Goal: Task Accomplishment & Management: Use online tool/utility

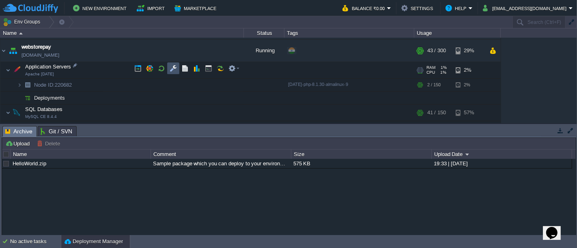
click at [175, 67] on button "button" at bounding box center [173, 68] width 7 height 7
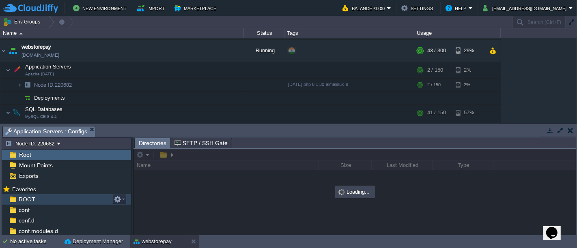
click at [46, 203] on div "ROOT" at bounding box center [66, 199] width 129 height 11
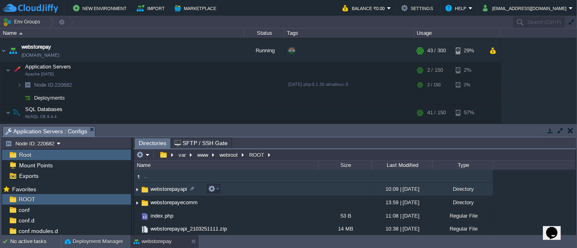
click at [240, 192] on td "webstorepayapi" at bounding box center [226, 189] width 185 height 13
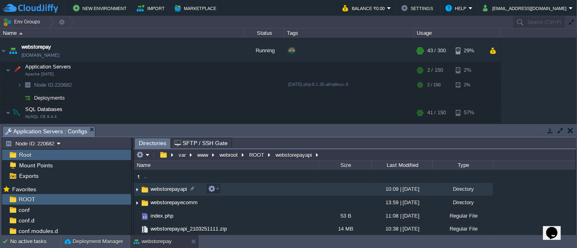
click at [240, 192] on td "webstorepayapi" at bounding box center [226, 189] width 185 height 13
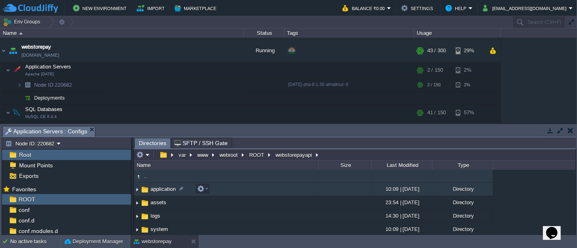
click at [225, 190] on td "application" at bounding box center [226, 189] width 185 height 13
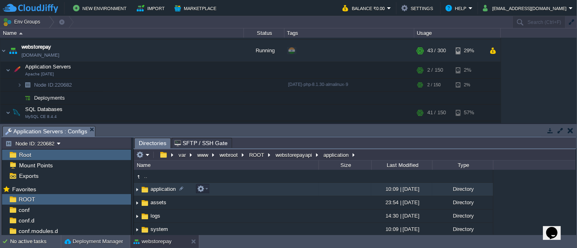
click at [225, 190] on td "application" at bounding box center [226, 189] width 185 height 13
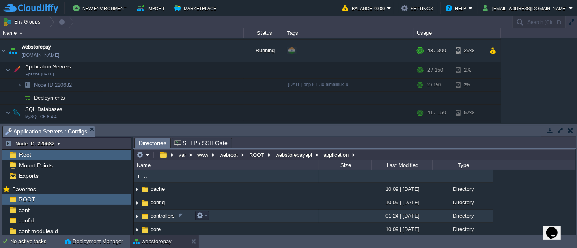
click at [219, 213] on td "controllers" at bounding box center [226, 216] width 185 height 13
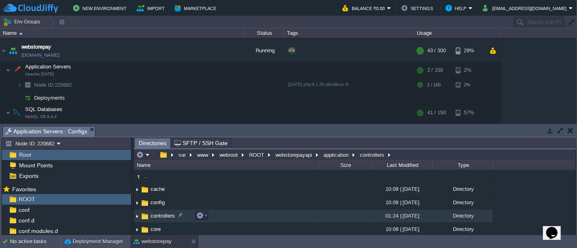
click at [219, 213] on td "controllers" at bounding box center [226, 216] width 185 height 13
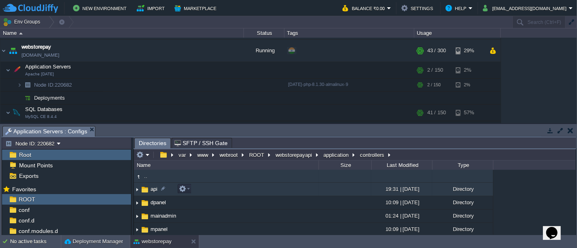
click at [211, 191] on td "api" at bounding box center [226, 189] width 185 height 13
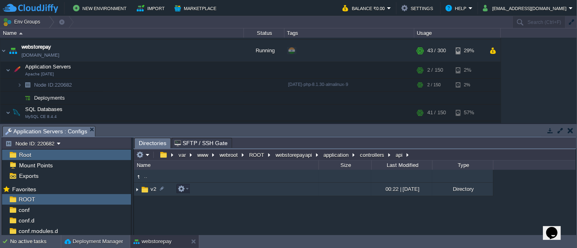
click at [283, 194] on td "v2" at bounding box center [226, 189] width 185 height 13
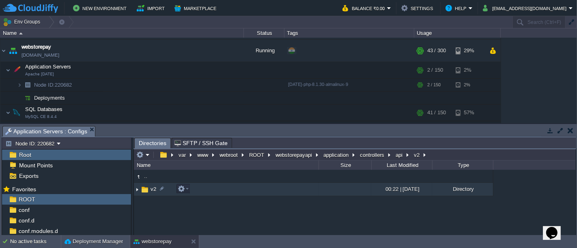
click at [283, 194] on td "v2" at bounding box center [226, 189] width 185 height 13
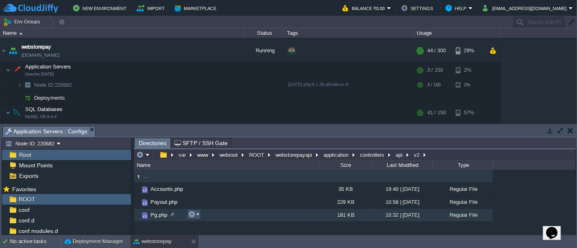
click at [194, 215] on button "button" at bounding box center [191, 214] width 7 height 7
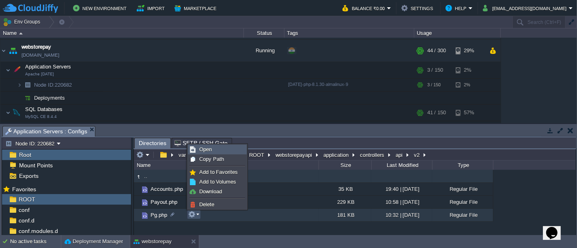
click at [219, 148] on link "Open" at bounding box center [217, 149] width 58 height 9
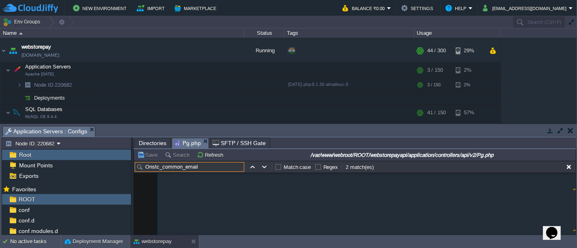
scroll to position [9320, 0]
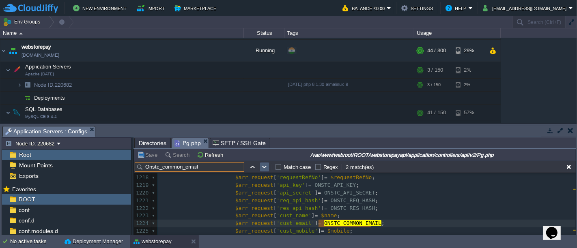
type input "Onstc_common_email"
click at [263, 166] on button "button" at bounding box center [264, 167] width 7 height 7
type textarea "ONSTC_COMMON_EMAIL"
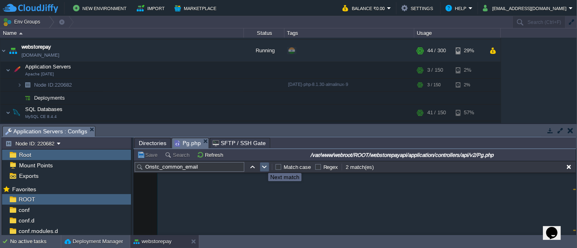
scroll to position [33663, 0]
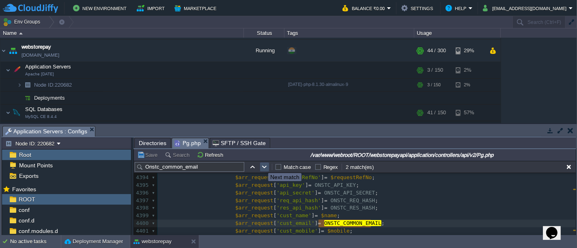
click at [263, 166] on button "button" at bounding box center [264, 167] width 7 height 7
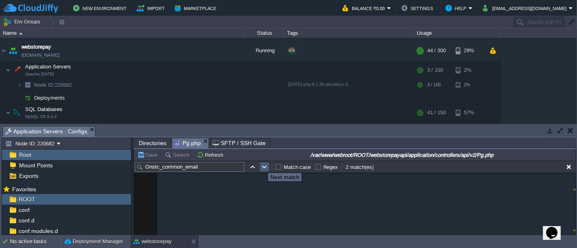
scroll to position [9343, 0]
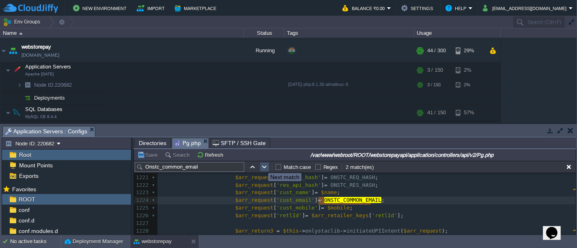
click at [263, 166] on button "button" at bounding box center [264, 167] width 7 height 7
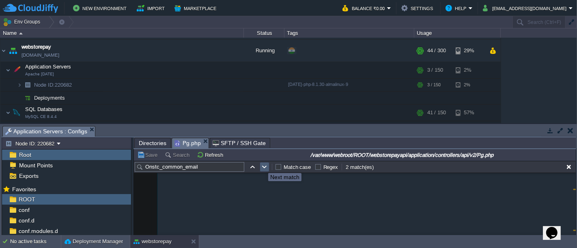
scroll to position [33671, 0]
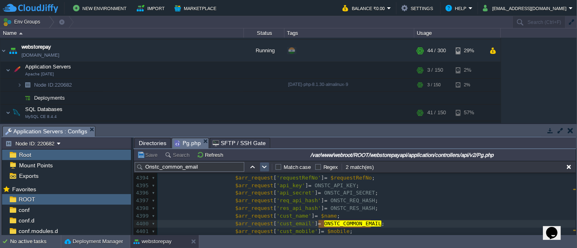
click at [263, 166] on button "button" at bounding box center [264, 167] width 7 height 7
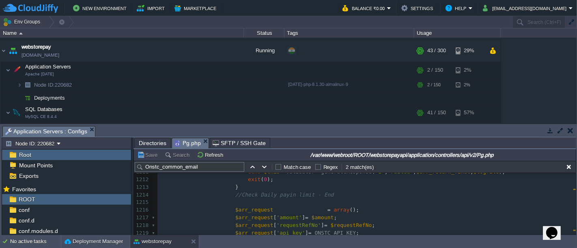
scroll to position [0, 0]
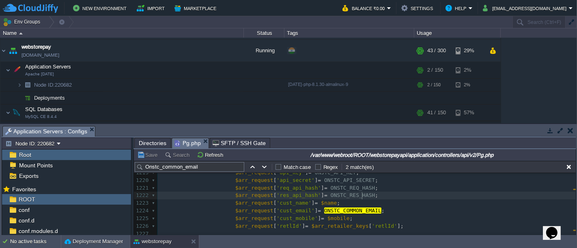
click at [392, 195] on pre "$arr_request [ 'res_api_hash' ] = ONSTC_RES_HASH ;" at bounding box center [367, 196] width 419 height 8
paste input "[EMAIL_ADDRESS][DOMAIN_NAME]"
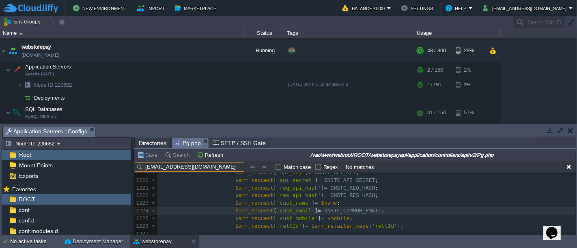
type input "[EMAIL_ADDRESS][DOMAIN_NAME]"
click at [266, 164] on button "button" at bounding box center [264, 167] width 7 height 7
click at [239, 166] on input "[EMAIL_ADDRESS][DOMAIN_NAME]" at bounding box center [190, 167] width 110 height 10
click at [367, 214] on div "x 1209 $arr_return_final [ 'apitxnid' ] = $payin_ref ; 1210 1211 echo $this -> …" at bounding box center [367, 204] width 419 height 222
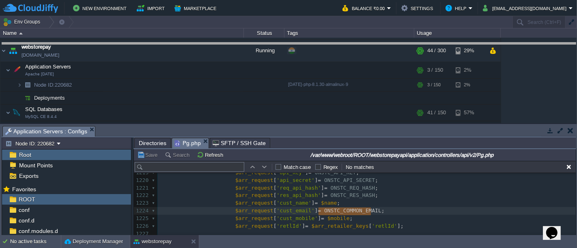
drag, startPoint x: 359, startPoint y: 132, endPoint x: 356, endPoint y: 48, distance: 83.3
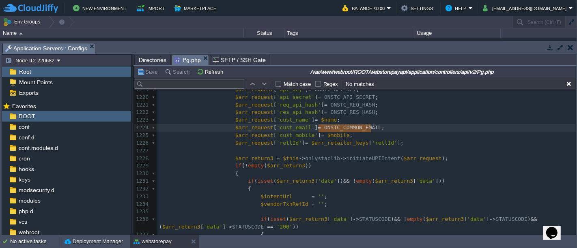
click at [267, 82] on button "button" at bounding box center [264, 83] width 7 height 7
click at [262, 83] on button "button" at bounding box center [264, 83] width 7 height 7
type textarea "ONSTC_COMMON_EMAIL"
click at [197, 89] on input "text" at bounding box center [190, 84] width 110 height 10
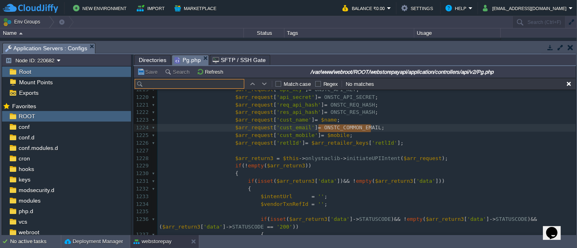
paste input "ONSTC_COMMON_EMAIL"
type input "ONSTC_COMMON_EMAIL"
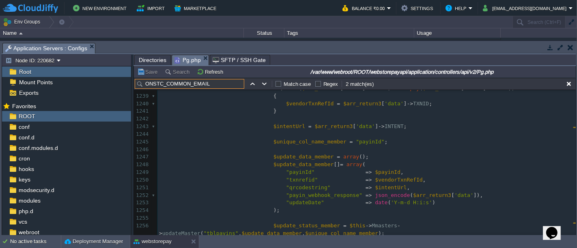
scroll to position [9516, 0]
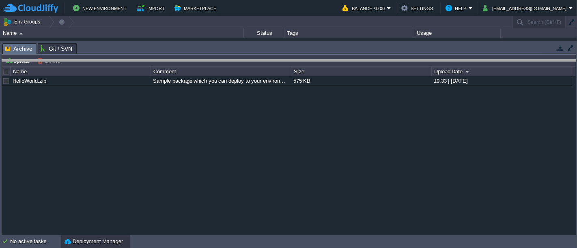
drag, startPoint x: 314, startPoint y: 48, endPoint x: 341, endPoint y: 66, distance: 32.7
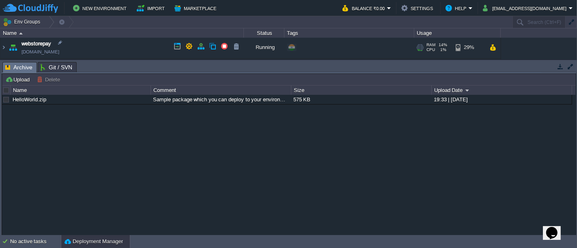
scroll to position [357, 0]
click at [3, 48] on img at bounding box center [3, 49] width 6 height 22
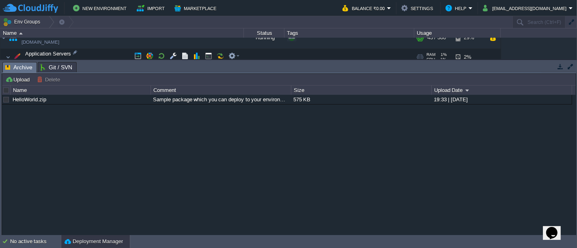
scroll to position [369, 0]
click at [175, 54] on button "button" at bounding box center [173, 55] width 7 height 7
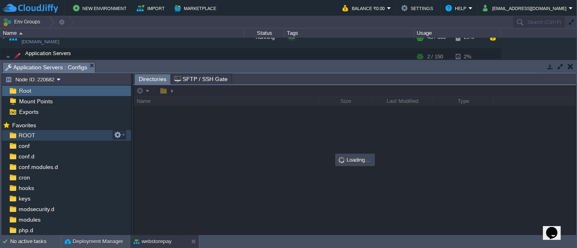
click at [23, 136] on span "ROOT" at bounding box center [26, 135] width 19 height 7
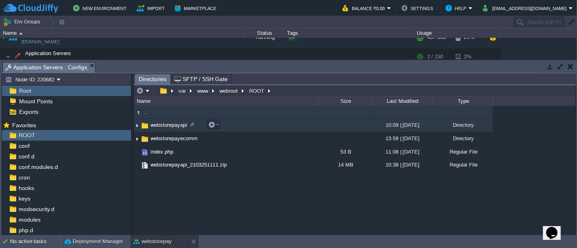
click at [235, 123] on td "webstorepayapi" at bounding box center [226, 125] width 185 height 13
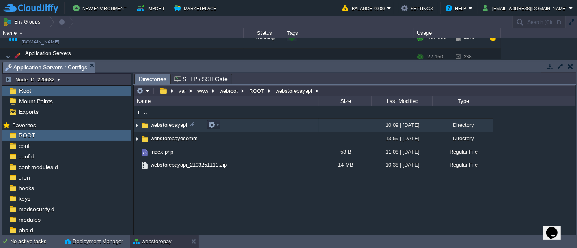
click at [235, 123] on td "webstorepayapi" at bounding box center [226, 125] width 185 height 13
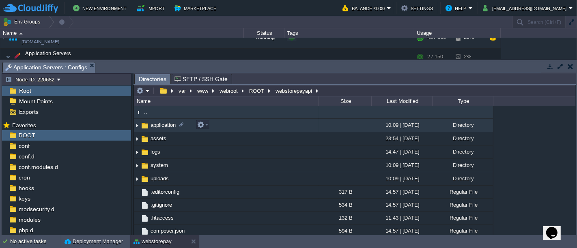
click at [282, 127] on td "application" at bounding box center [226, 125] width 185 height 13
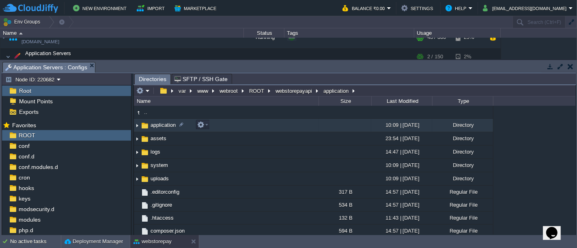
click at [282, 127] on td "application" at bounding box center [226, 125] width 185 height 13
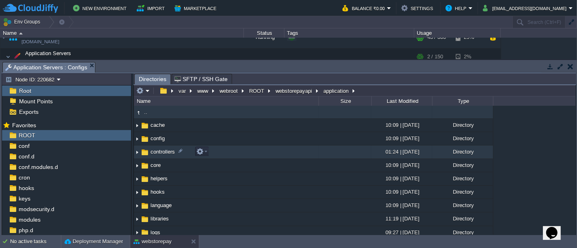
click at [226, 151] on td "controllers" at bounding box center [226, 152] width 185 height 13
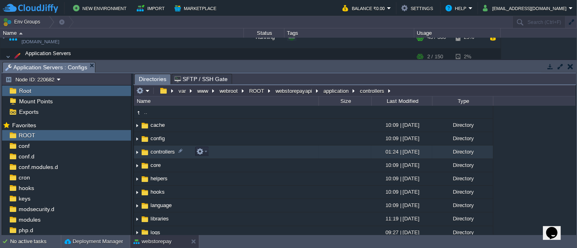
click at [226, 151] on td "controllers" at bounding box center [226, 152] width 185 height 13
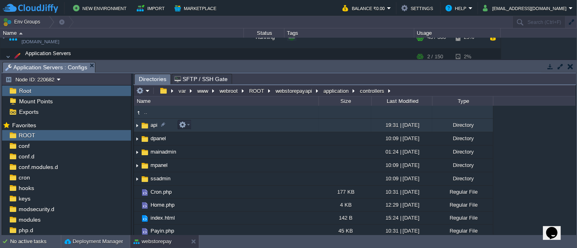
click at [246, 125] on td "api" at bounding box center [226, 125] width 185 height 13
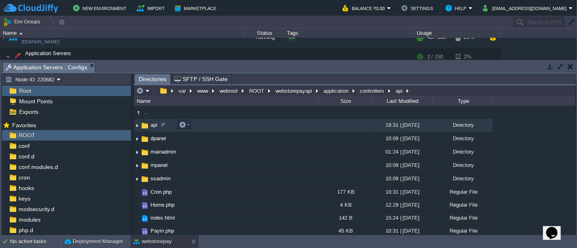
click at [246, 125] on td "api" at bounding box center [226, 125] width 185 height 13
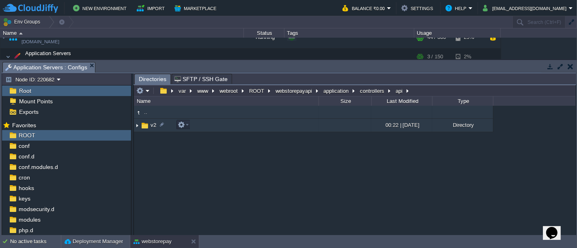
click at [272, 128] on td "v2" at bounding box center [226, 125] width 185 height 13
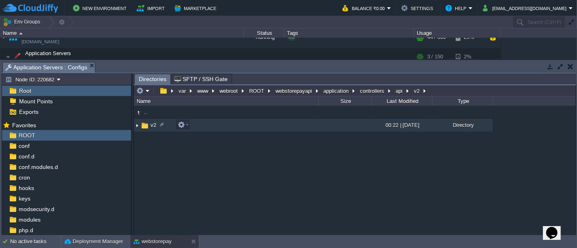
click at [272, 128] on td "v2" at bounding box center [226, 125] width 185 height 13
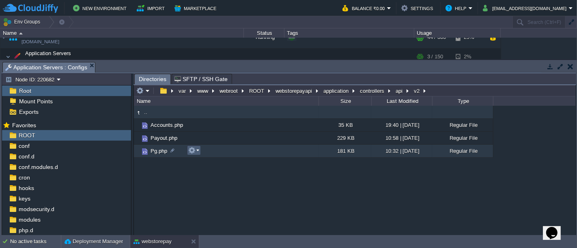
click at [199, 150] on em at bounding box center [193, 150] width 11 height 7
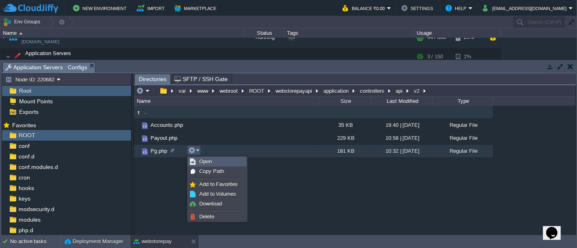
click at [211, 160] on span "Open" at bounding box center [205, 162] width 13 height 6
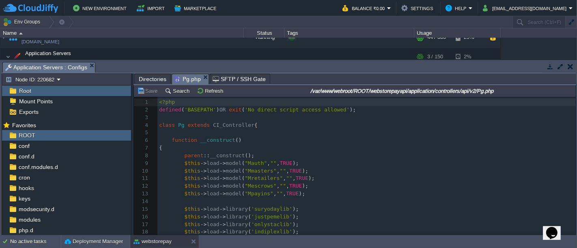
scroll to position [2, 0]
click at [355, 161] on pre "$this -> load -> model ( "Mauth" , "" , TRUE );" at bounding box center [367, 164] width 419 height 8
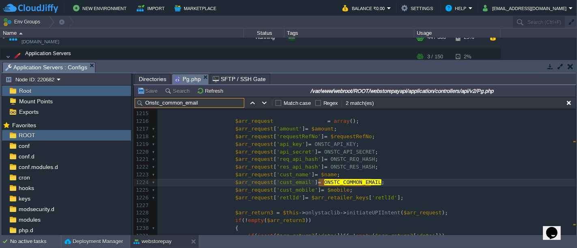
scroll to position [9305, 0]
type input "Onstc_common_email"
click at [265, 101] on button "button" at bounding box center [264, 102] width 7 height 7
type textarea "ONSTC_COMMON_EMAIL"
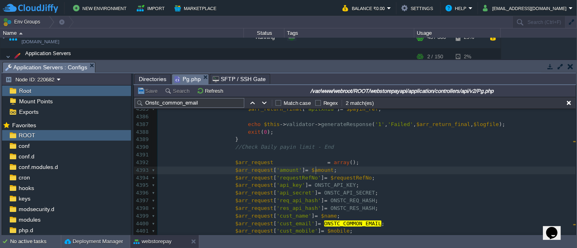
click at [316, 166] on div "x 4373 "payment_status" => $payment_status , 4374 "payin_msg" => $payin_msg , 4…" at bounding box center [367, 159] width 419 height 306
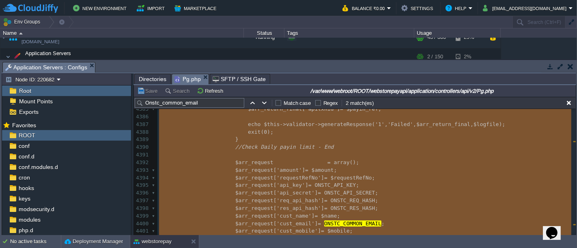
type textarea "-"
type textarea "ONSTC_COMMON_EMAIL"
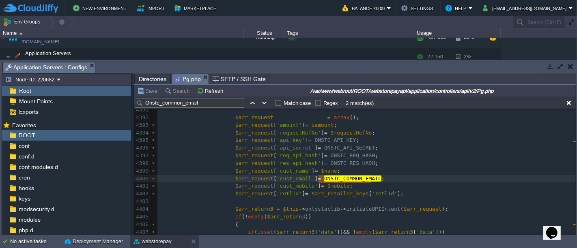
scroll to position [33659, 0]
click at [264, 102] on button "button" at bounding box center [264, 102] width 7 height 7
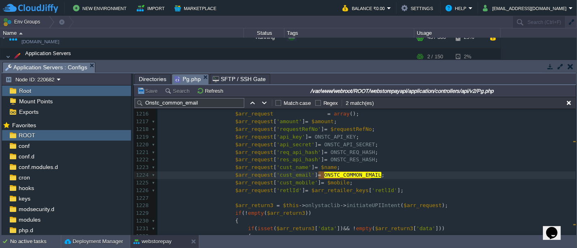
scroll to position [9311, 0]
type textarea "cust_email"
type textarea "$arr_request"
type input "$arr_request"
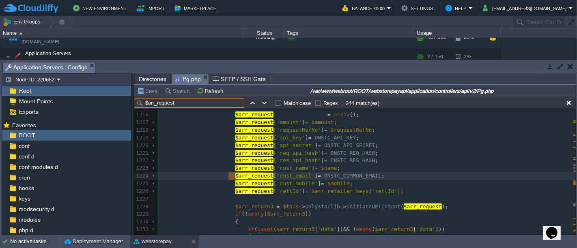
scroll to position [9298, 0]
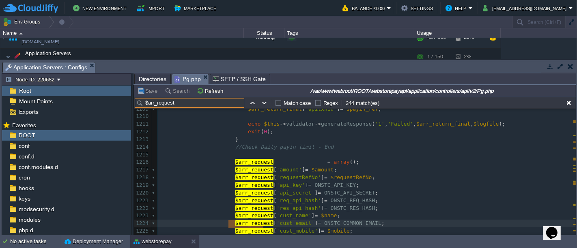
click at [216, 102] on input "$arr_request" at bounding box center [190, 103] width 110 height 10
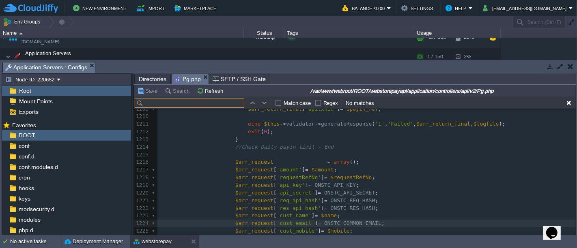
paste input "[EMAIL_ADDRESS][DOMAIN_NAME]"
type input "[EMAIL_ADDRESS][DOMAIN_NAME]"
click at [265, 102] on button "button" at bounding box center [264, 102] width 7 height 7
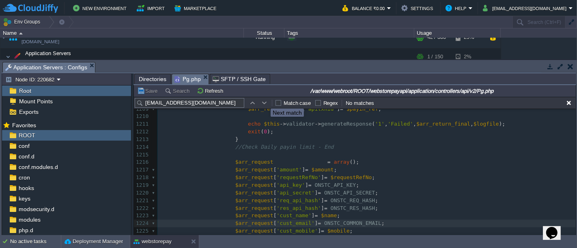
click at [265, 102] on button "button" at bounding box center [264, 102] width 7 height 7
click at [369, 221] on div "x $arr_request [ 'cust_email' ] = ONSTC_COMMON_EMAIL ; 1199 "txnUpdateDate" => …" at bounding box center [367, 166] width 419 height 291
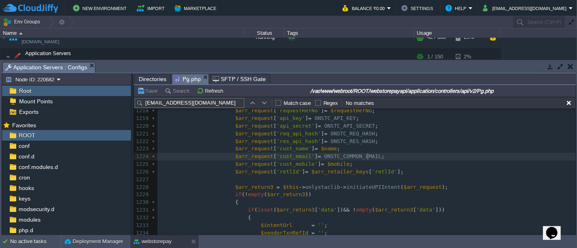
scroll to position [9518, 0]
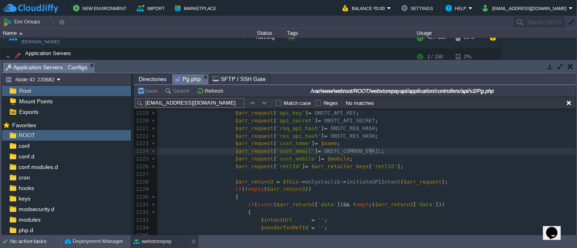
type textarea "ONSTC_COMMON_EMAIL"
type input "ONSTC_COMMON_EMAIL"
click at [266, 103] on button "button" at bounding box center [264, 102] width 7 height 7
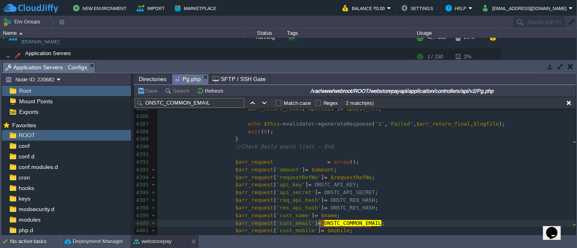
click at [370, 225] on span "ONSTC_COMMON_EMAIL" at bounding box center [352, 223] width 57 height 6
click at [382, 223] on pre "$arr_request [ 'cust_email' ] = ONSTC_COMMON_EMAIL ;" at bounding box center [367, 224] width 419 height 8
type textarea "ONSTC_COMMON_EMAIL"
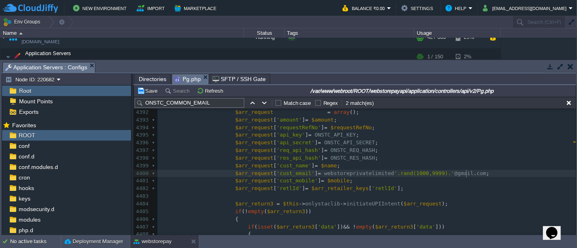
scroll to position [33855, 0]
click at [267, 102] on button "button" at bounding box center [264, 102] width 7 height 7
type textarea "ONSTC_COMMON_EMAIL"
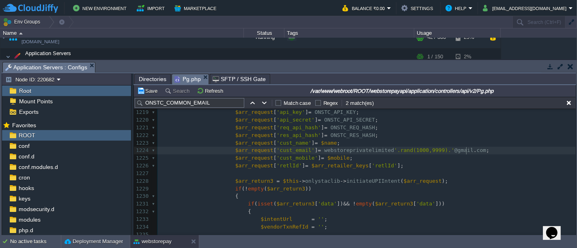
scroll to position [9519, 0]
type textarea "webstoreprivatelimited'.rand(1000,9999).'@[DOMAIN_NAME]"
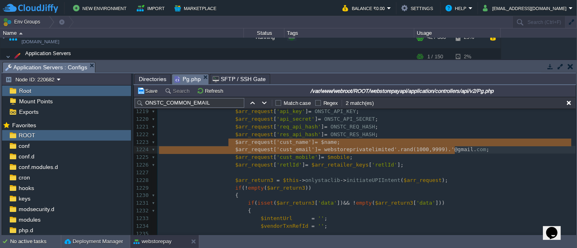
type textarea "$arr_request['cust_name'] = $name; $arr_request['cust_email'] = webstoreprivate…"
drag, startPoint x: 227, startPoint y: 142, endPoint x: 475, endPoint y: 149, distance: 247.8
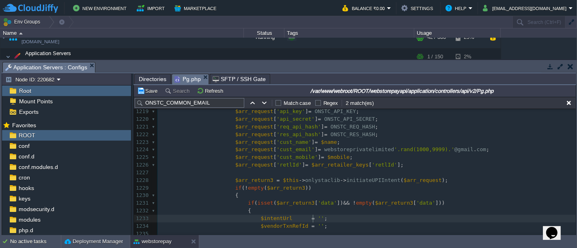
click at [383, 216] on pre "$intentUrl = '' ;" at bounding box center [367, 219] width 419 height 8
type textarea "ONSTC_COMMON_EMAIL"
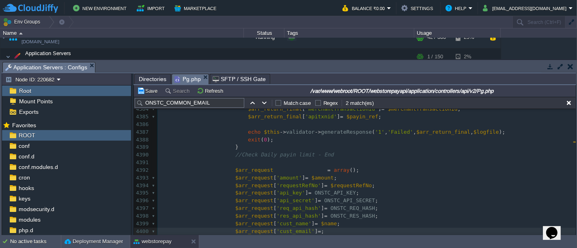
scroll to position [33806, 0]
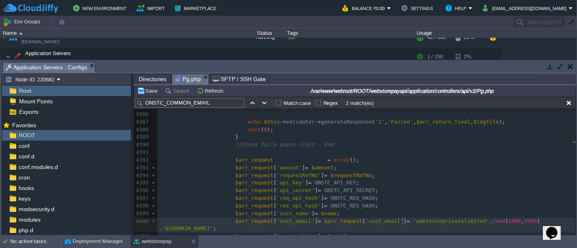
click at [403, 219] on div "xxxxxxxxxx $arr_request [ 'cust_email' ] = ONSTC_COMMON_EMAIL ; 4373 "payment_s…" at bounding box center [367, 161] width 419 height 314
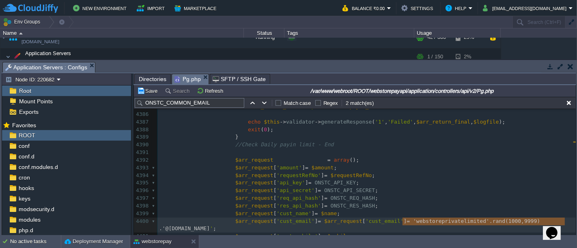
type textarea "'webstoreprivatelimited' . rand(1000,9999) . '@[DOMAIN_NAME]';"
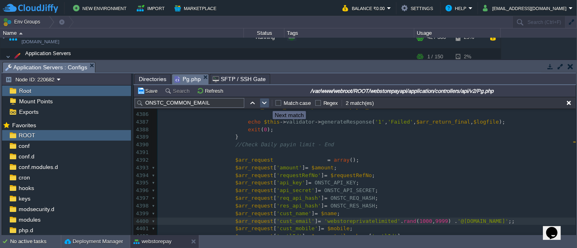
click at [267, 104] on button "button" at bounding box center [264, 102] width 7 height 7
type textarea "ONSTC_COMMON_EMAIL"
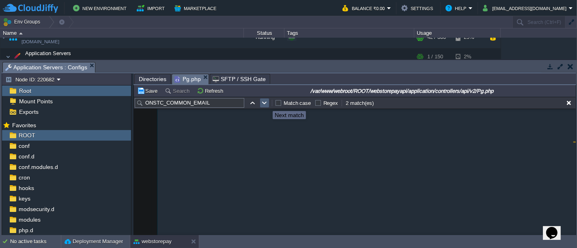
scroll to position [9533, 0]
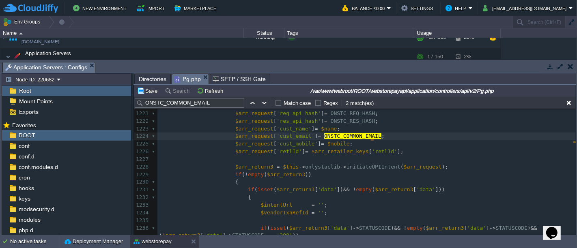
type textarea "ONSTC_COMMON_EMAIL;"
paste textarea
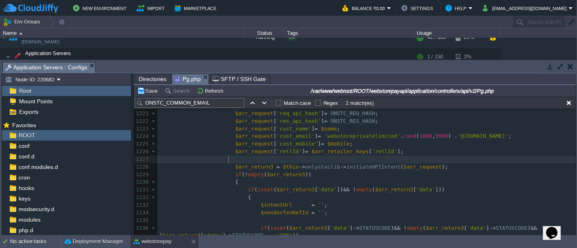
click at [439, 158] on pre at bounding box center [367, 160] width 419 height 8
click at [143, 90] on button "Save" at bounding box center [148, 90] width 23 height 7
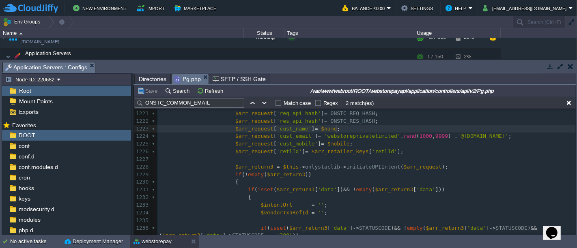
click at [499, 132] on pre "$arr_request [ 'cust_name' ] = $name ;" at bounding box center [367, 129] width 419 height 8
click at [497, 135] on pre "$arr_request [ 'cust_email' ] = 'webstoreprivatelimited' . rand ( 1000 , 9999 )…" at bounding box center [367, 137] width 419 height 8
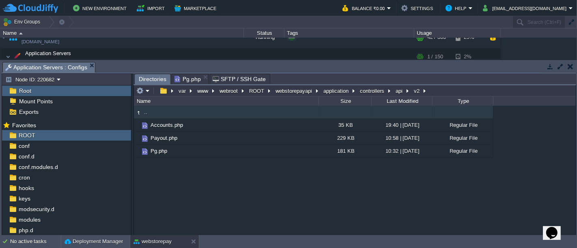
click at [157, 74] on span "Directories" at bounding box center [153, 79] width 28 height 10
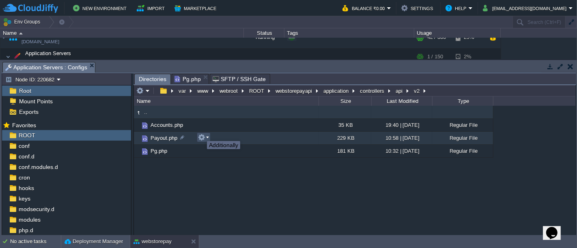
click at [203, 134] on button "button" at bounding box center [201, 137] width 7 height 7
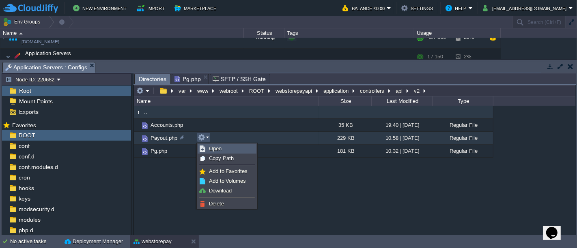
click at [234, 150] on link "Open" at bounding box center [227, 149] width 58 height 9
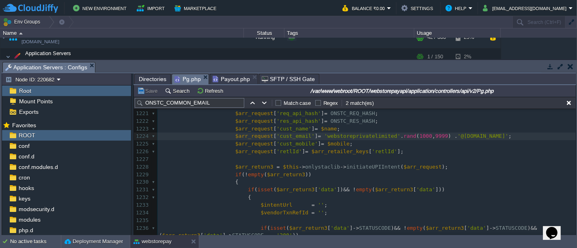
click at [186, 81] on span "Pg.php" at bounding box center [188, 79] width 26 height 10
click at [217, 101] on input "ONSTC_COMMON_EMAIL" at bounding box center [190, 103] width 110 height 10
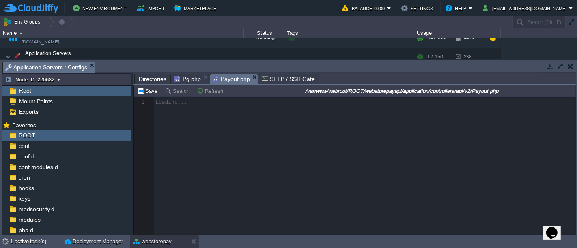
click at [230, 81] on span "Payout.php" at bounding box center [231, 79] width 37 height 10
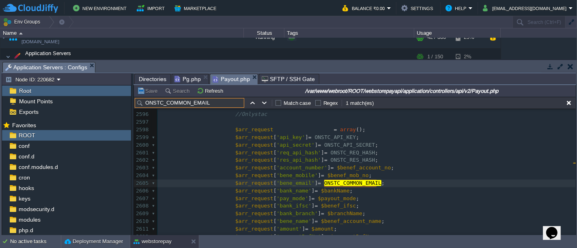
scroll to position [19925, 0]
type input "ONSTC_COMMON_EMAIL"
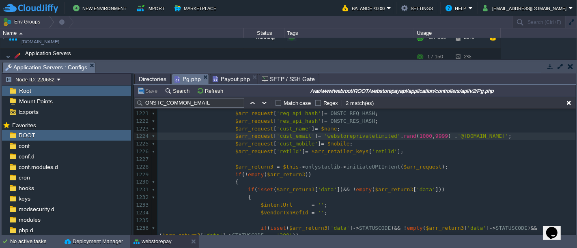
click at [189, 78] on span "Pg.php" at bounding box center [188, 79] width 26 height 10
click at [493, 136] on pre "$arr_request [ 'cust_email' ] = 'webstoreprivatelimited' . rand ( 1000 , 9999 )…" at bounding box center [367, 137] width 419 height 8
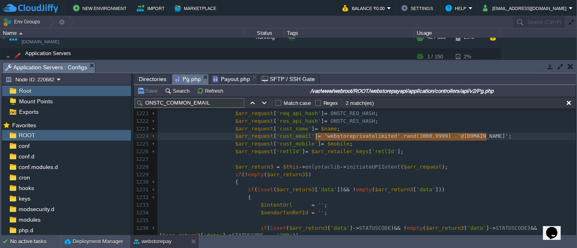
type textarea "'webstoreprivatelimited' . rand(1000,9999) . '@[DOMAIN_NAME]';"
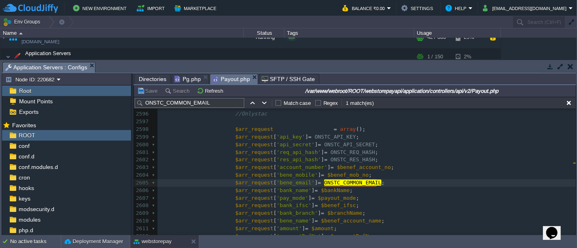
click at [223, 78] on span "Payout.php" at bounding box center [231, 79] width 37 height 10
click at [404, 178] on pre "$arr_request [ 'bene_mobile' ] = $benef_mob_no ;" at bounding box center [367, 176] width 419 height 8
click at [406, 181] on pre "$arr_request [ 'bene_email' ] = ONSTC_COMMON_EMAIL ;" at bounding box center [367, 183] width 419 height 8
type textarea "ONSTC_COMMON_EMAIL;"
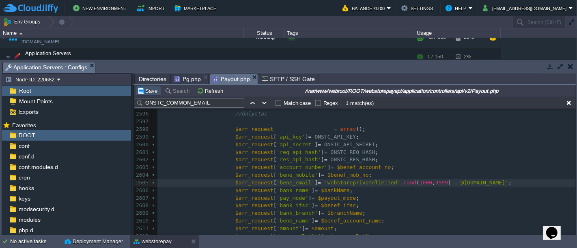
click at [148, 90] on button "Save" at bounding box center [148, 90] width 23 height 7
